Goal: Check status

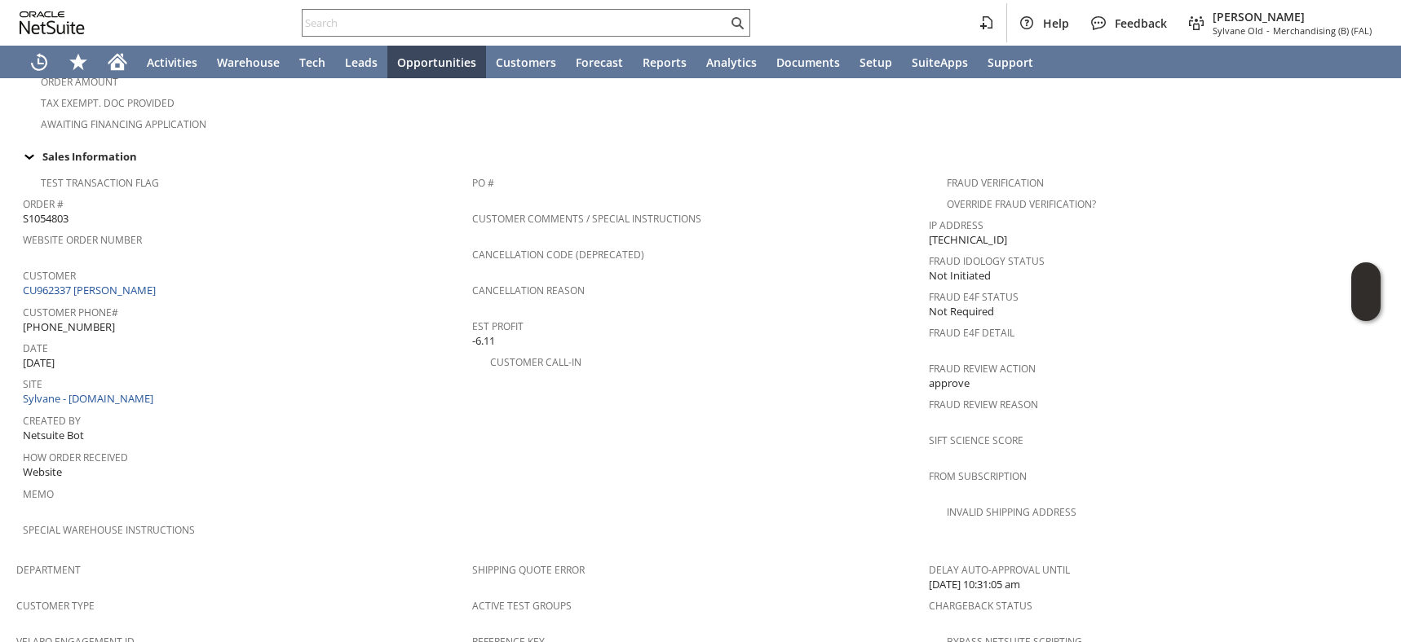
scroll to position [555, 0]
click at [150, 286] on link "CU962337 Michael Hoffman" at bounding box center [91, 293] width 137 height 15
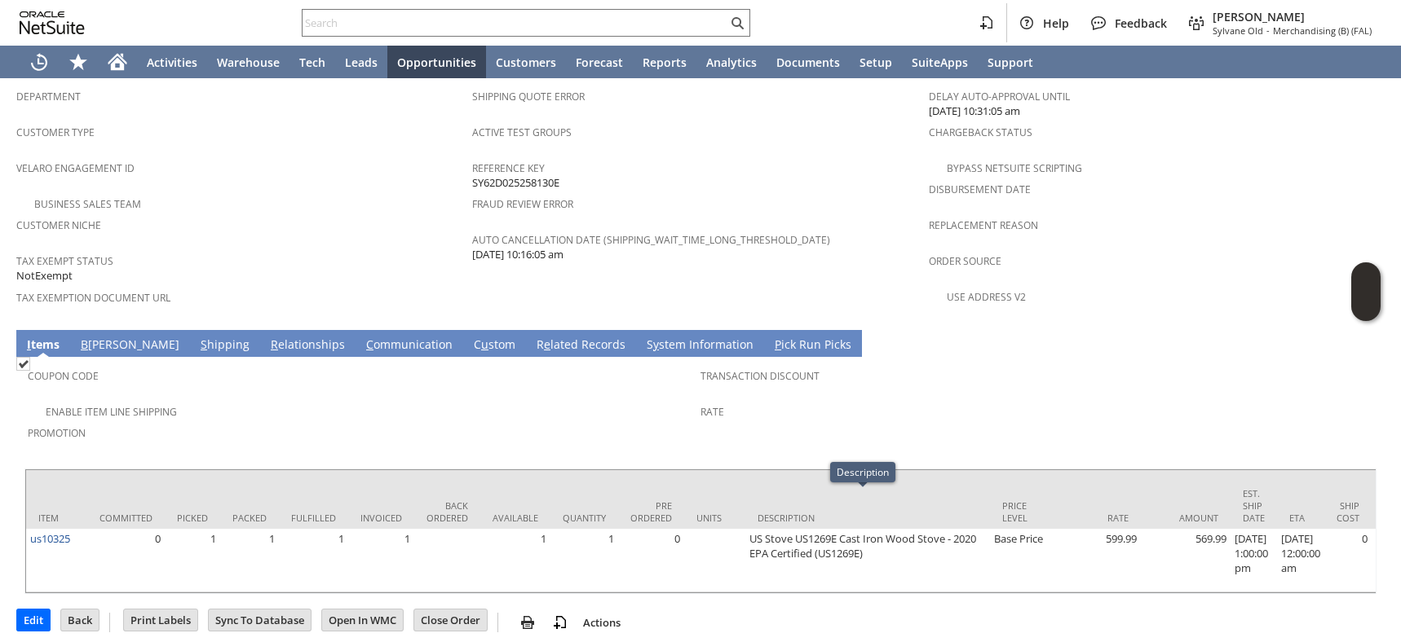
scroll to position [0, 1305]
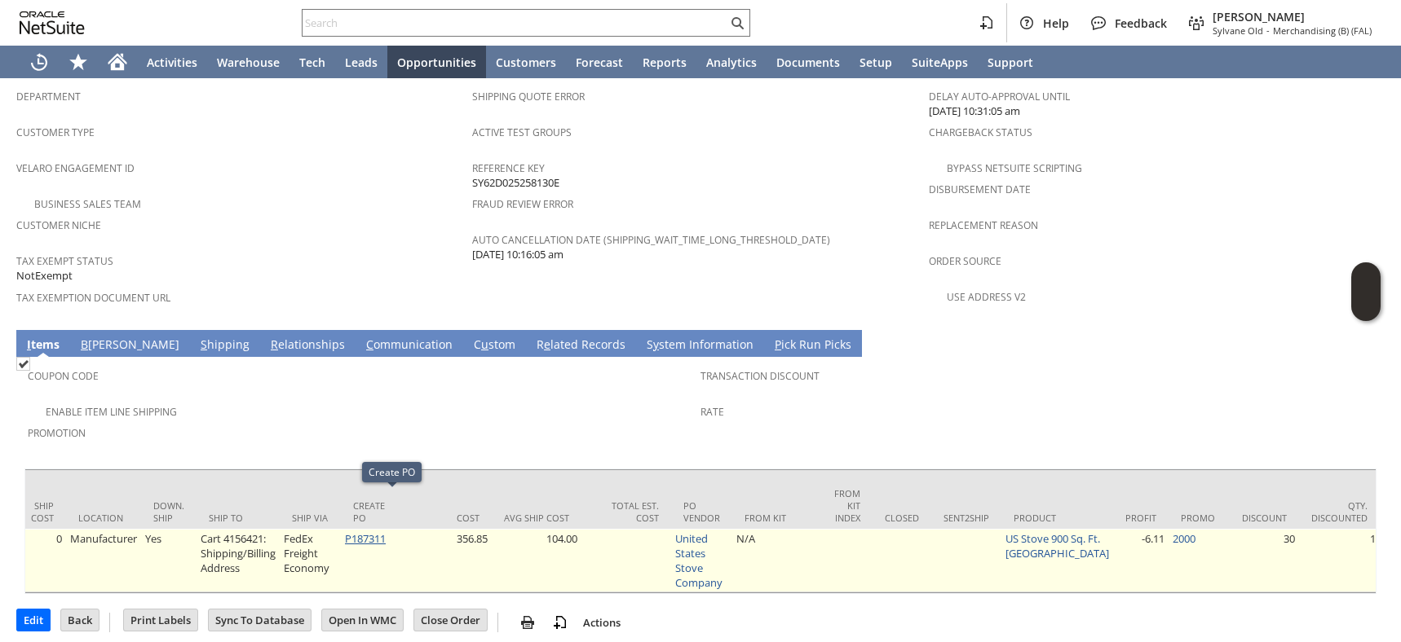
click at [386, 532] on link "P187311" at bounding box center [365, 539] width 41 height 15
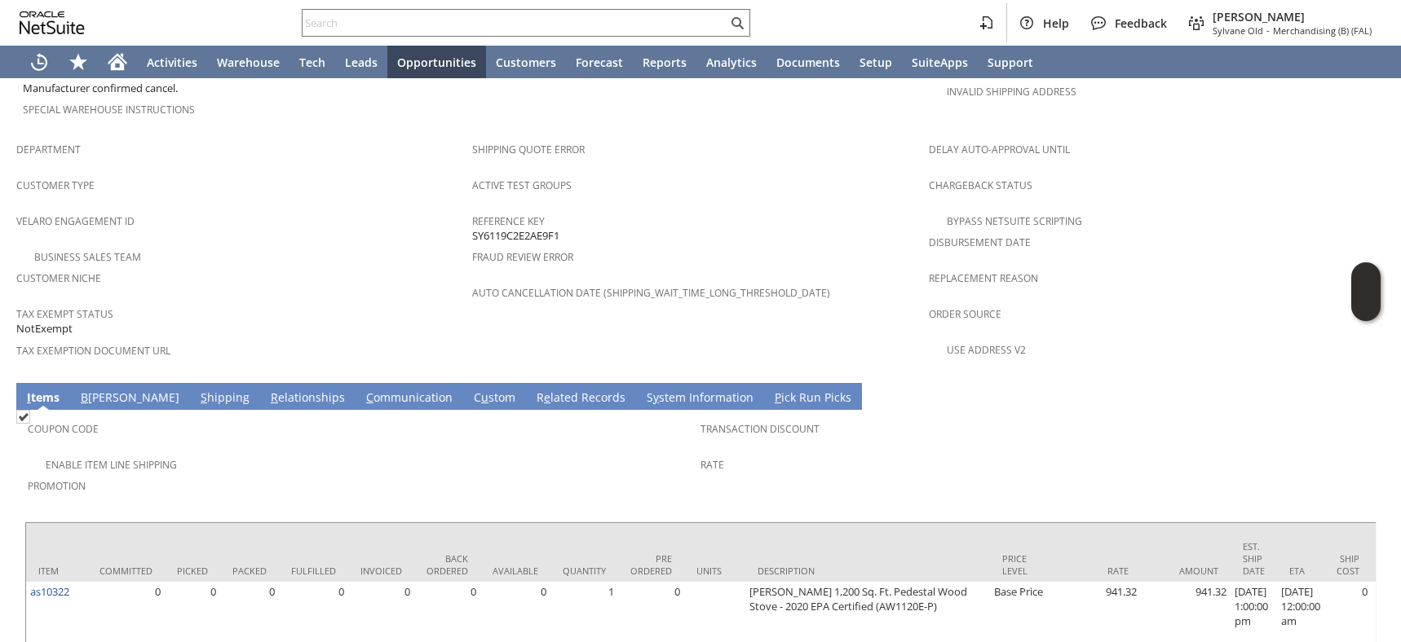
scroll to position [980, 0]
